Goal: Use online tool/utility: Utilize a website feature to perform a specific function

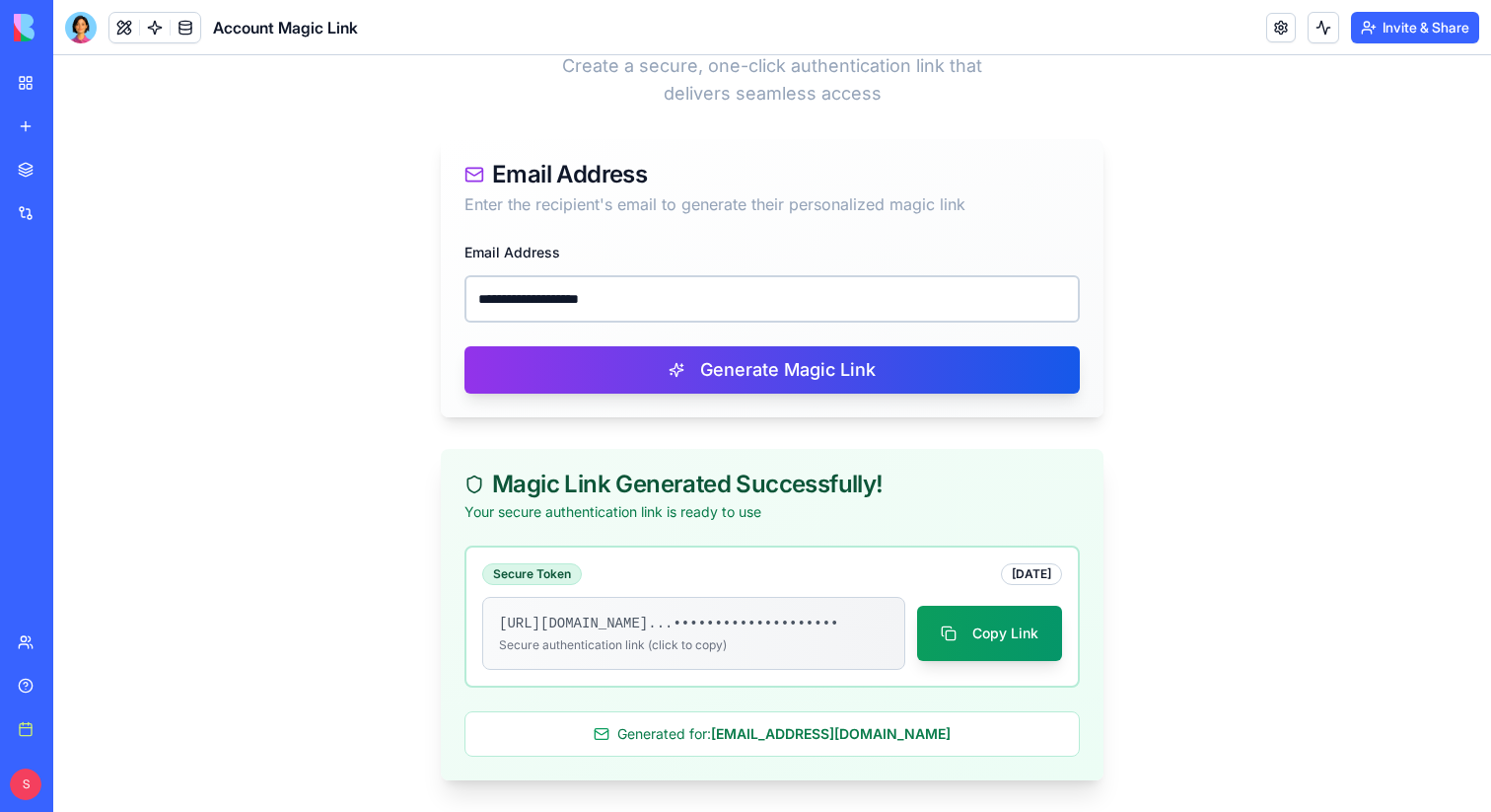
click at [28, 75] on link "My Workspace" at bounding box center [45, 83] width 78 height 40
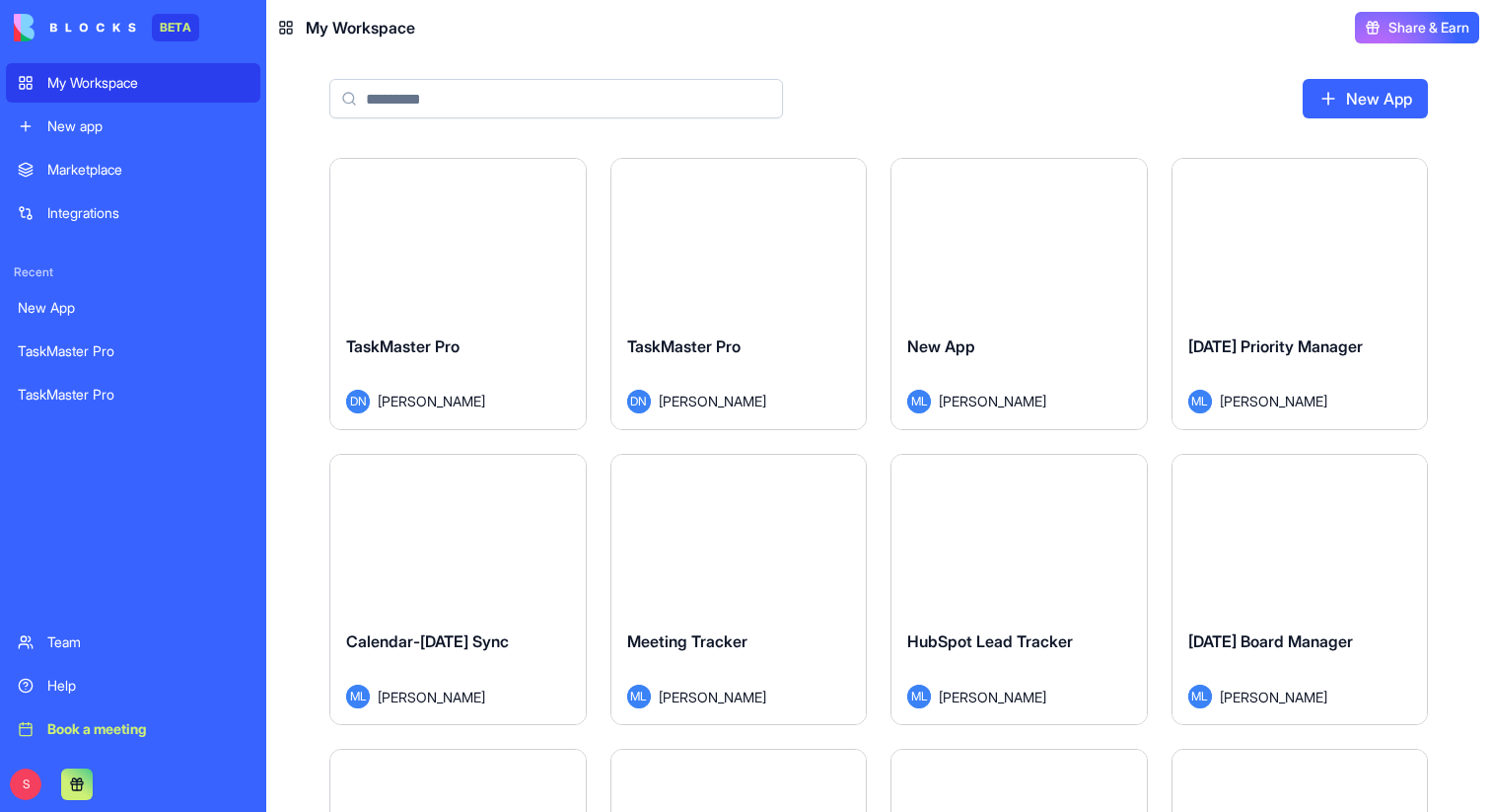
click at [482, 247] on button "Launch" at bounding box center [457, 239] width 148 height 40
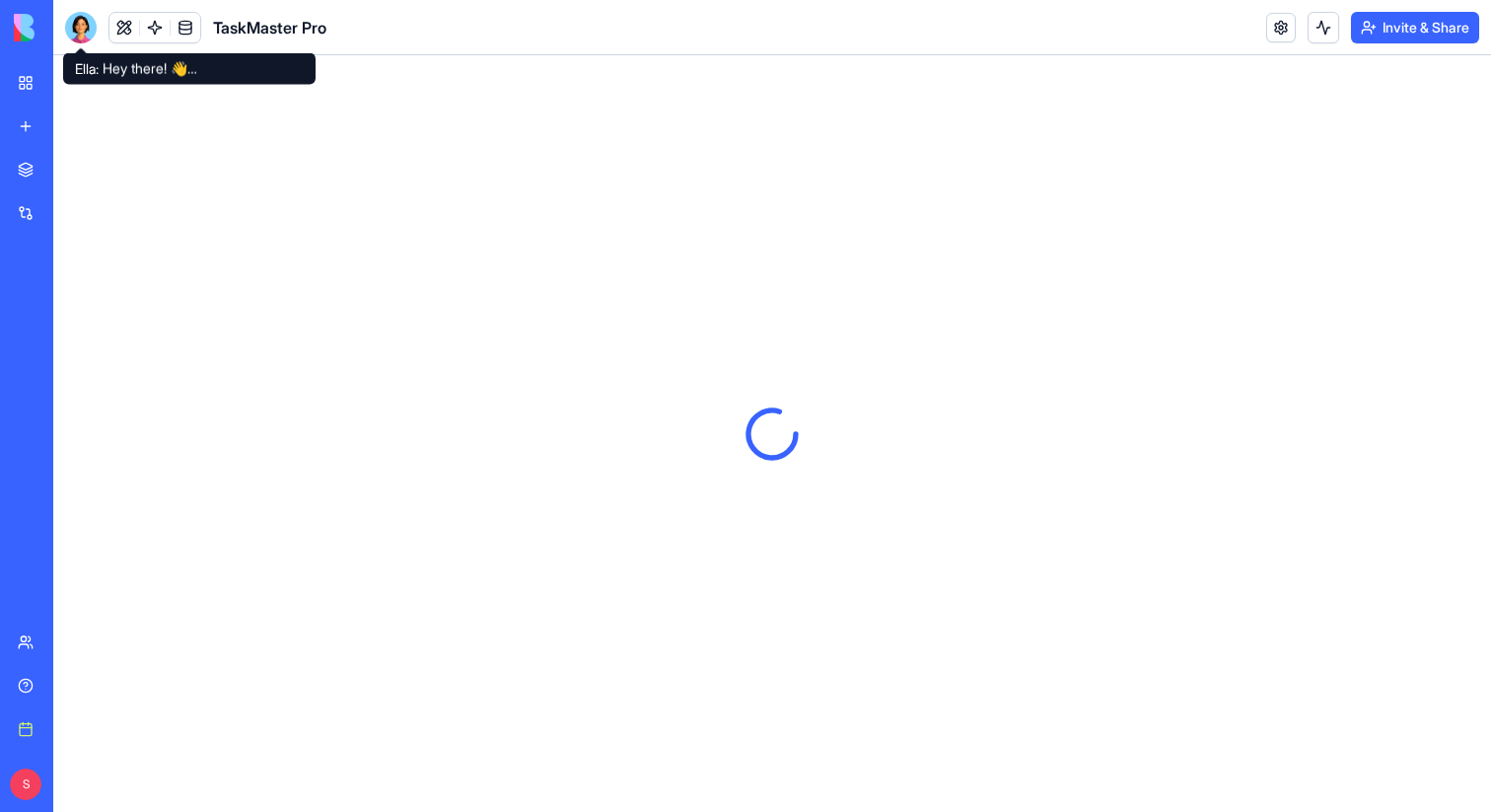
click at [79, 18] on div at bounding box center [81, 28] width 32 height 32
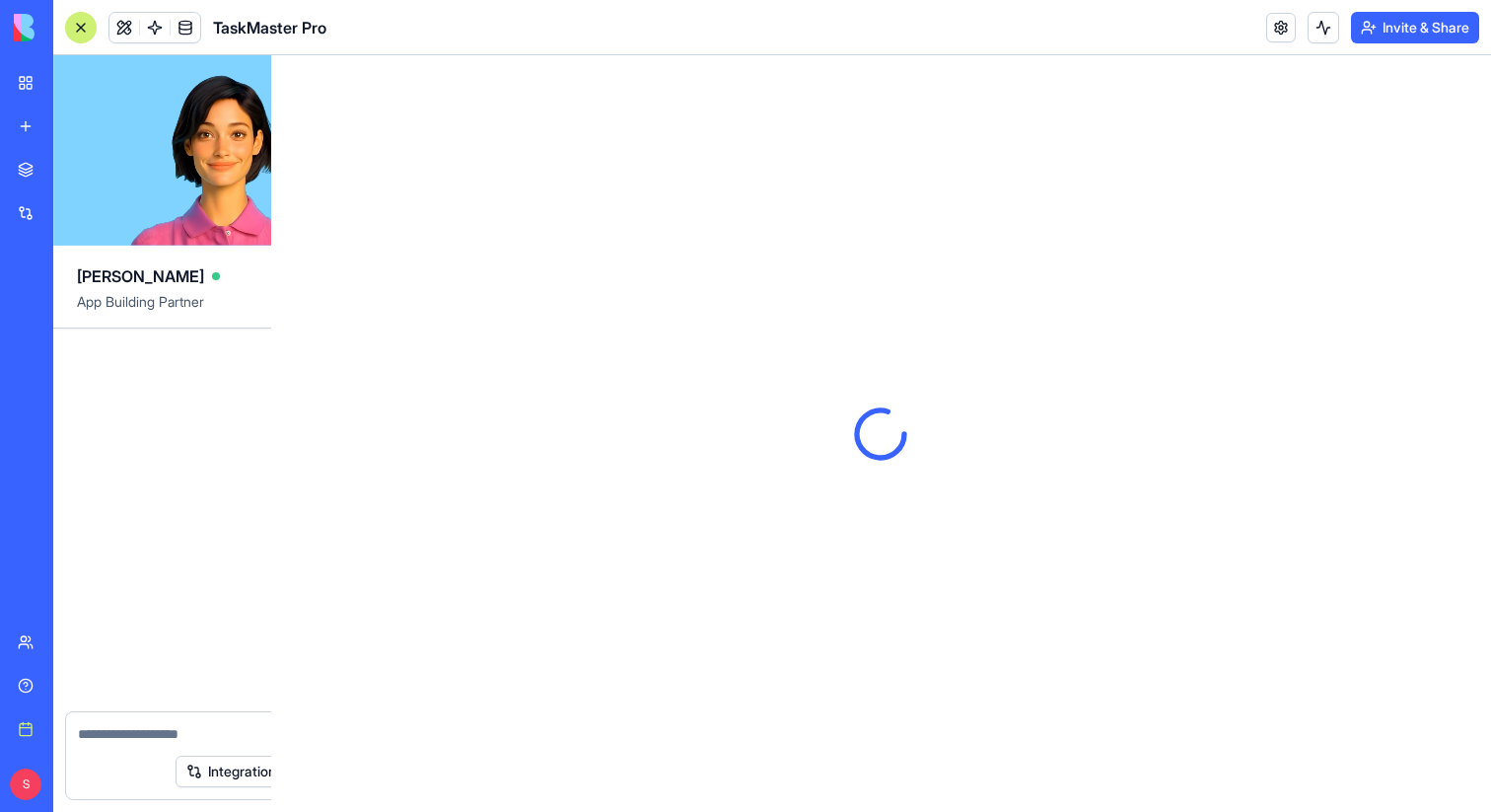
scroll to position [1503, 0]
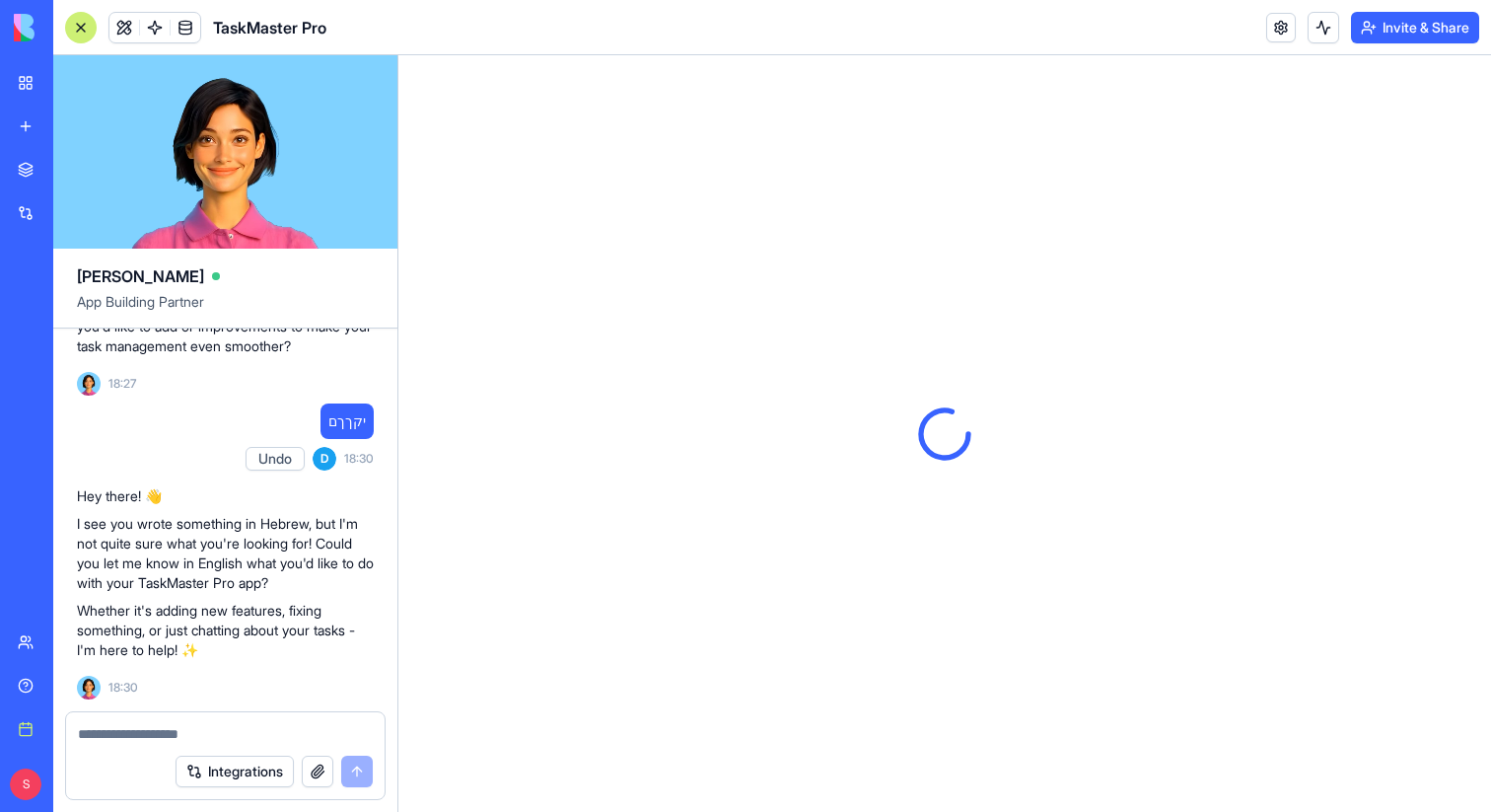
click at [188, 733] on textarea at bounding box center [224, 734] width 295 height 20
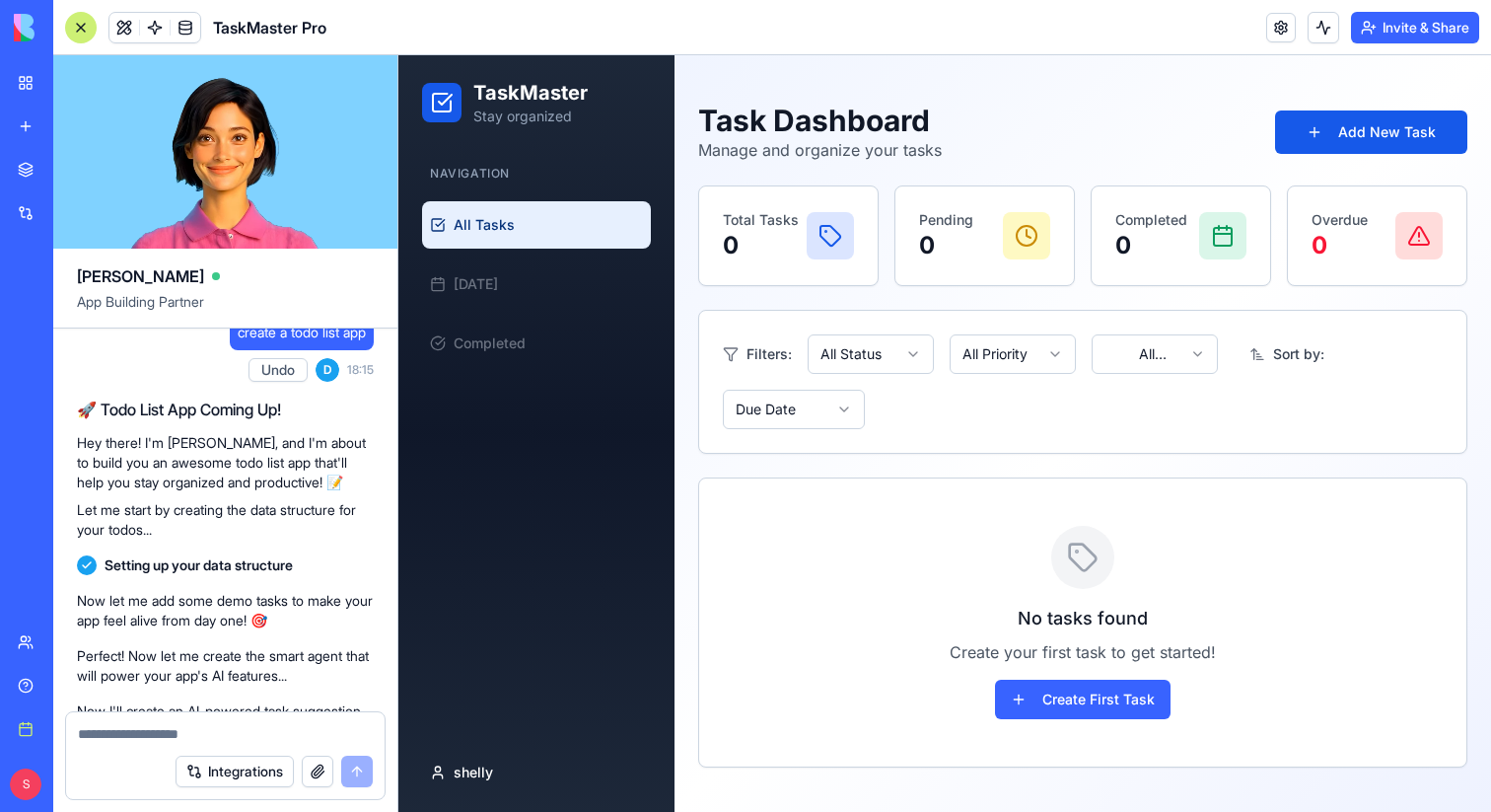
scroll to position [0, 0]
